Goal: Navigation & Orientation: Understand site structure

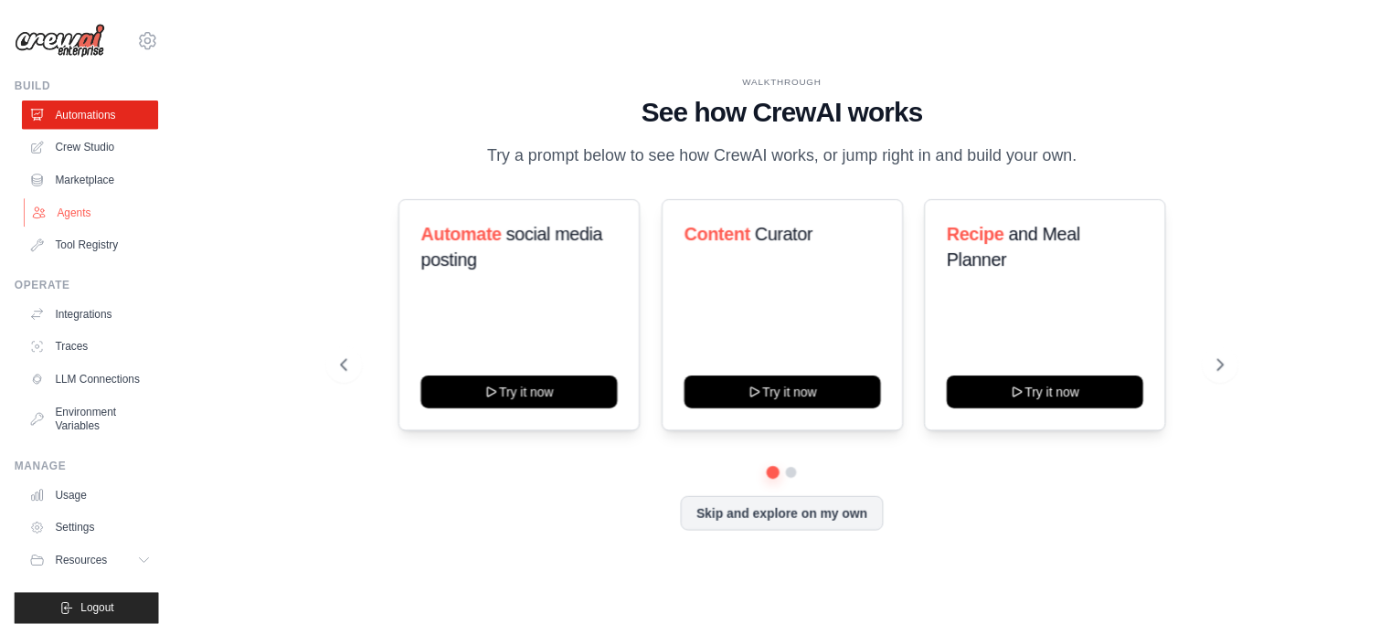
scroll to position [20, 0]
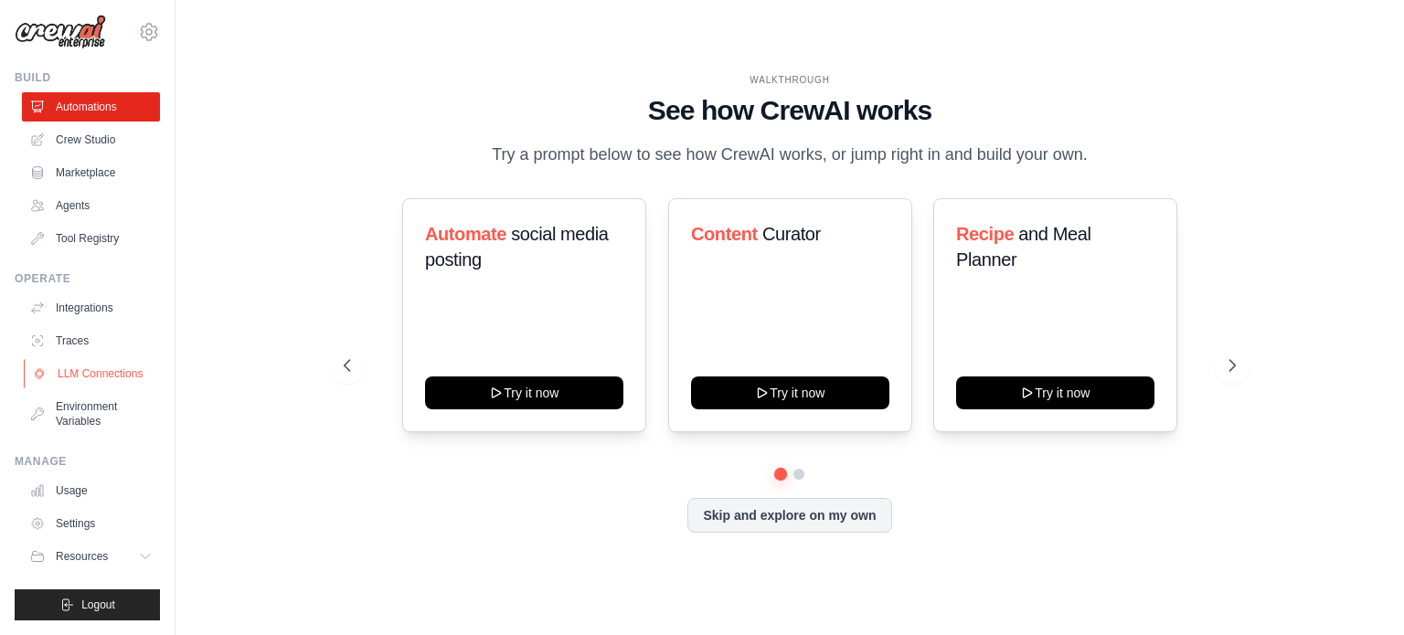
click at [65, 383] on link "LLM Connections" at bounding box center [93, 373] width 138 height 29
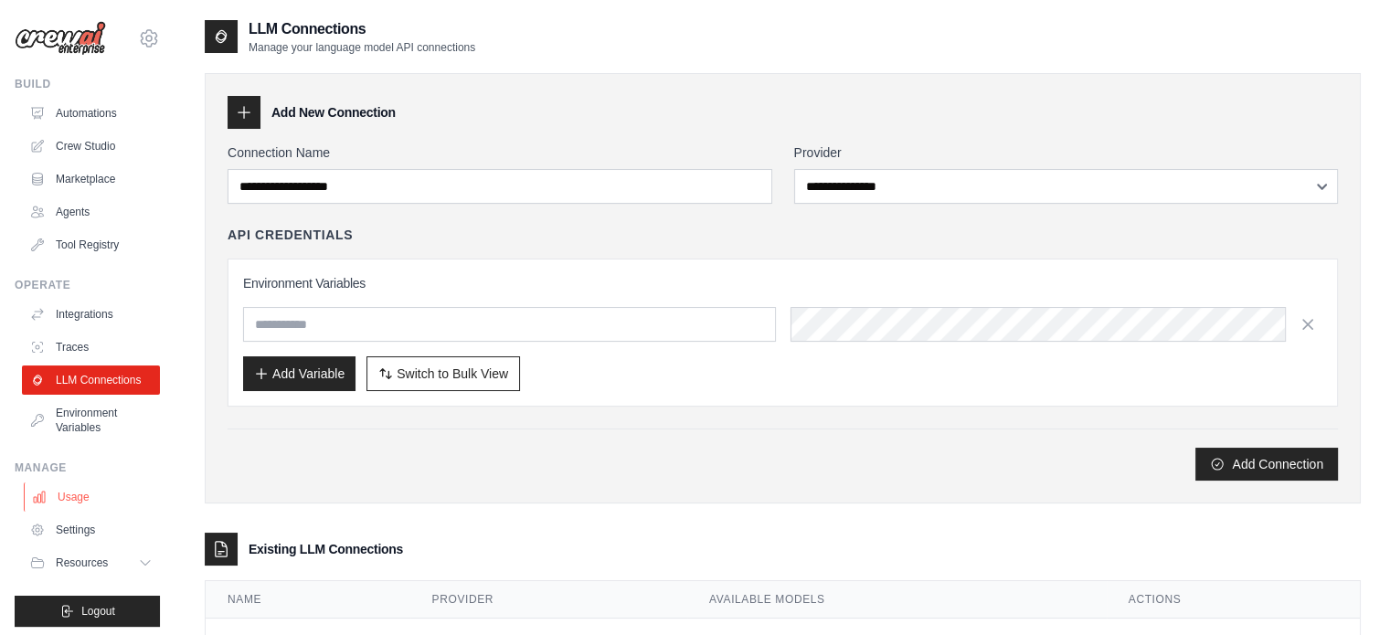
click at [36, 504] on icon at bounding box center [39, 497] width 15 height 15
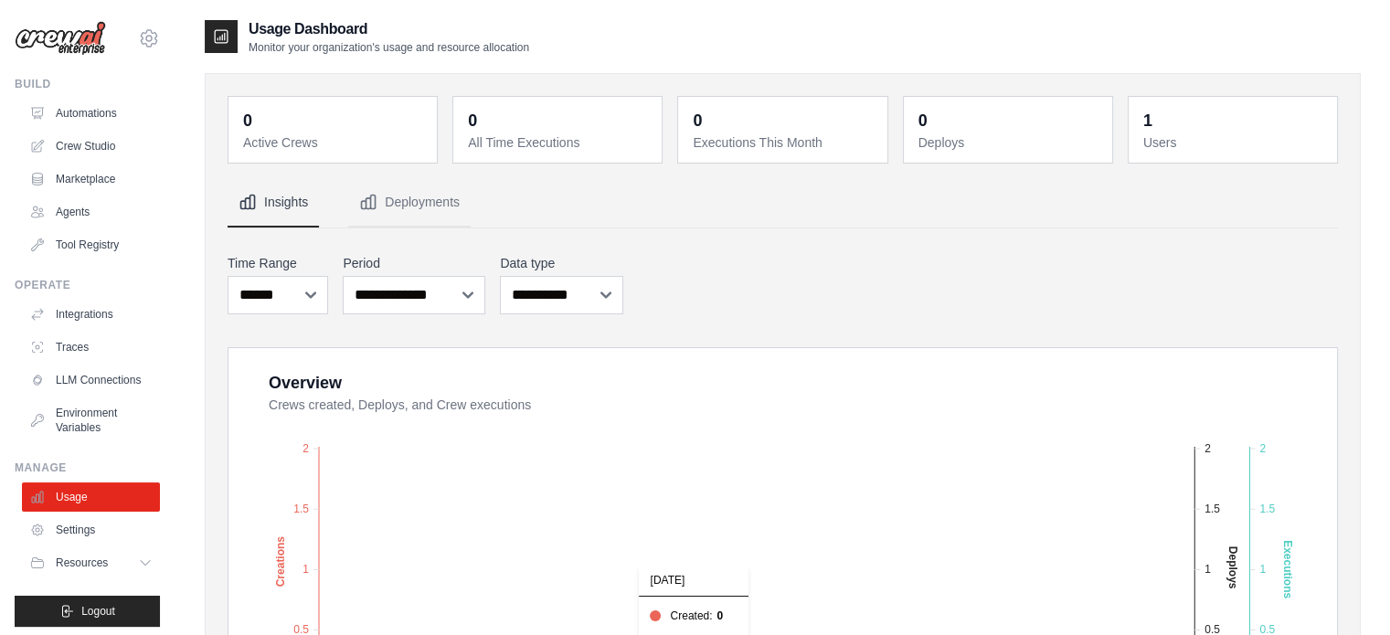
click at [386, 512] on foreignobject "Created Deploys Executions" at bounding box center [785, 581] width 1062 height 320
click at [82, 102] on link "Automations" at bounding box center [93, 113] width 138 height 29
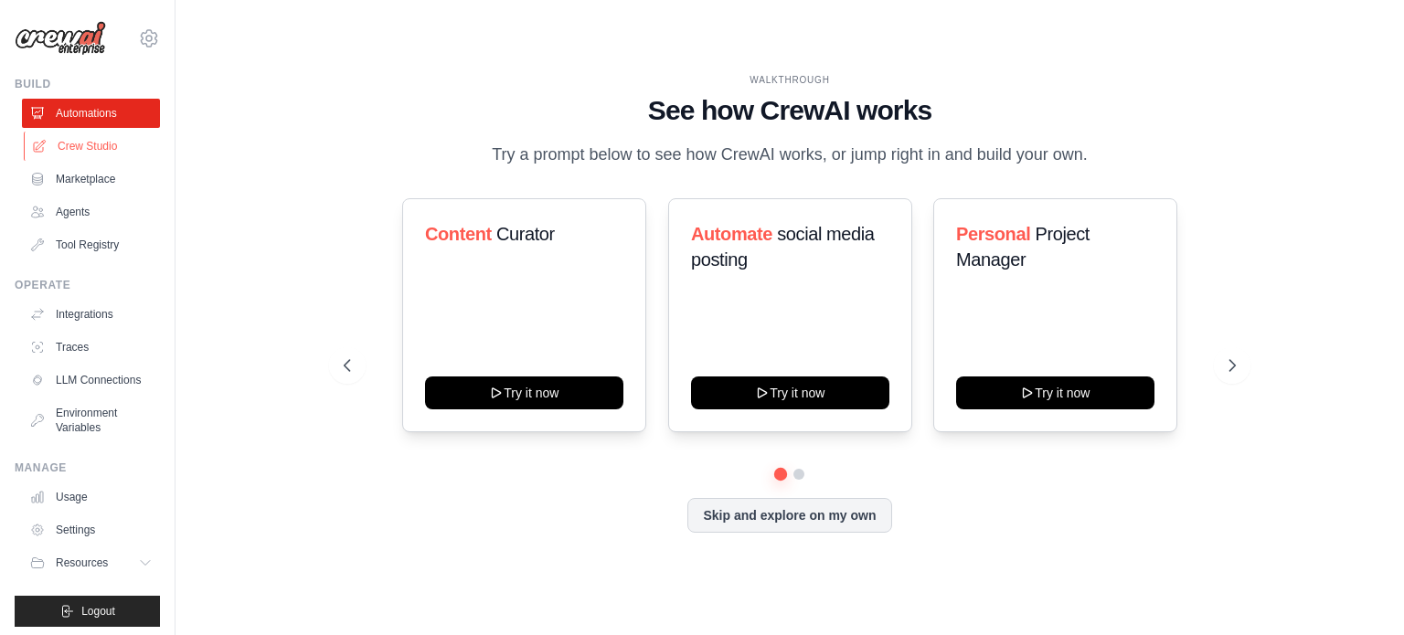
click at [67, 152] on link "Crew Studio" at bounding box center [93, 146] width 138 height 29
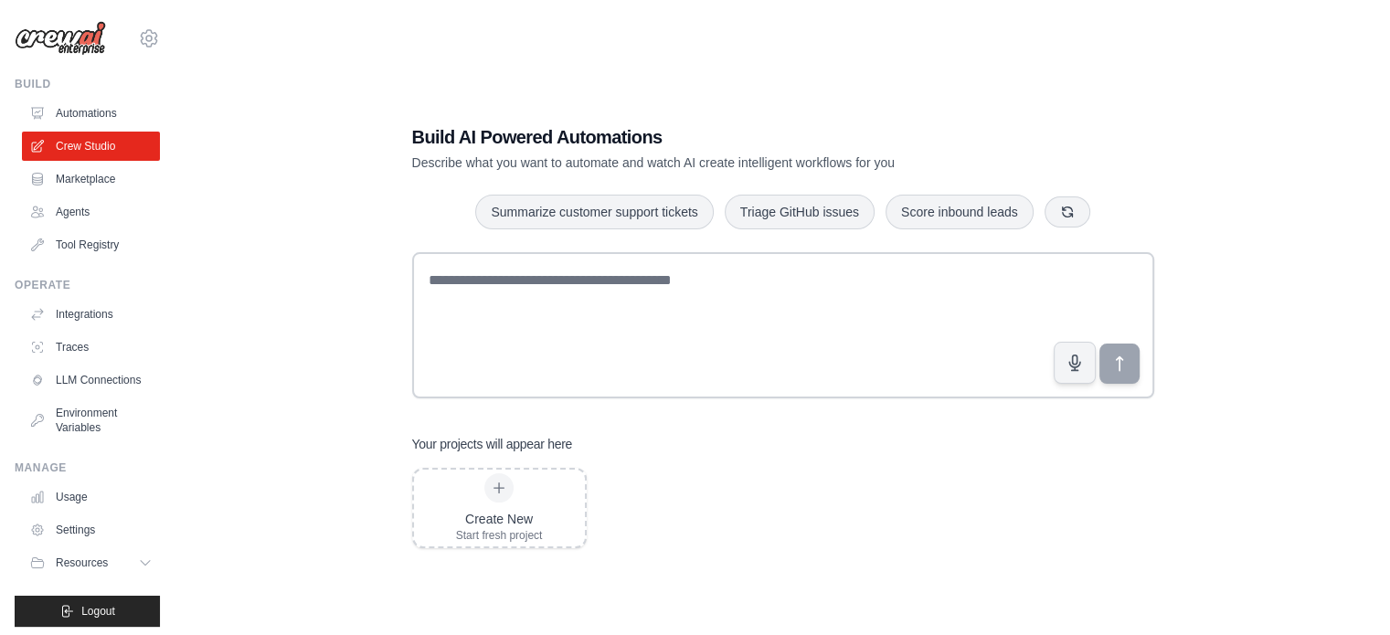
click at [62, 37] on img at bounding box center [60, 38] width 91 height 35
click at [66, 40] on img at bounding box center [60, 38] width 91 height 35
click at [40, 32] on img at bounding box center [60, 38] width 91 height 35
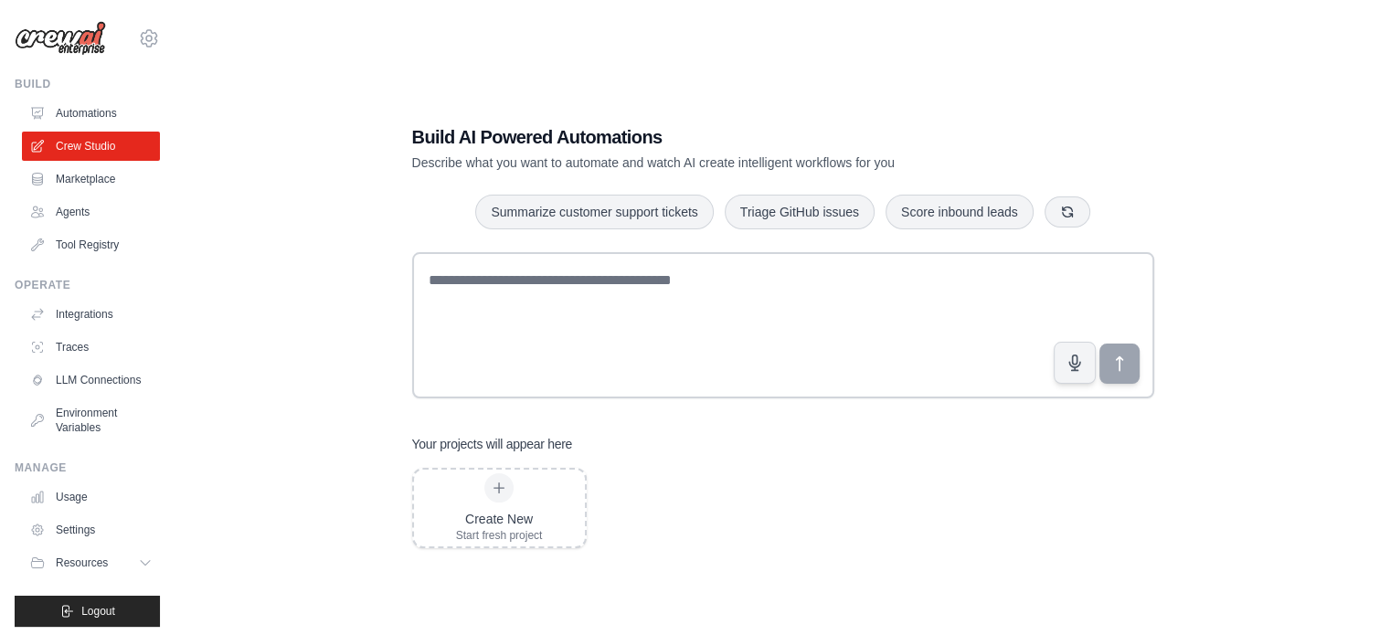
click at [40, 32] on img at bounding box center [60, 38] width 91 height 35
